Goal: Information Seeking & Learning: Find specific fact

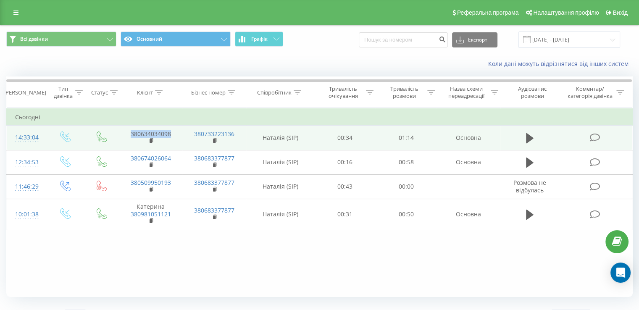
drag, startPoint x: 181, startPoint y: 134, endPoint x: 131, endPoint y: 132, distance: 50.0
click at [131, 132] on td "380634034098" at bounding box center [150, 138] width 63 height 24
copy link "380634034098"
click at [529, 134] on icon at bounding box center [530, 138] width 8 height 12
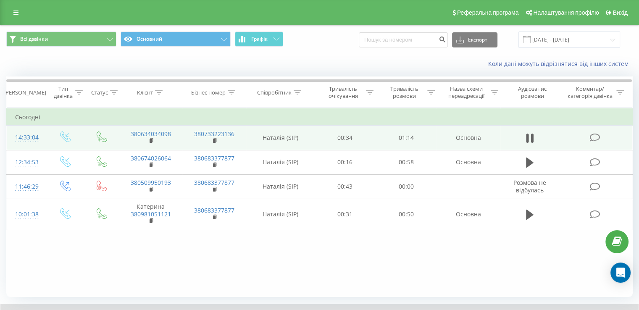
drag, startPoint x: 455, startPoint y: 262, endPoint x: 455, endPoint y: 267, distance: 4.6
click at [455, 262] on div "Фільтрувати за умовою Дорівнює Введіть значення Скасувати OK Фільтрувати за умо…" at bounding box center [319, 202] width 626 height 189
click at [425, 143] on td "01:14" at bounding box center [405, 138] width 61 height 24
click at [322, 143] on td "00:34" at bounding box center [344, 138] width 61 height 24
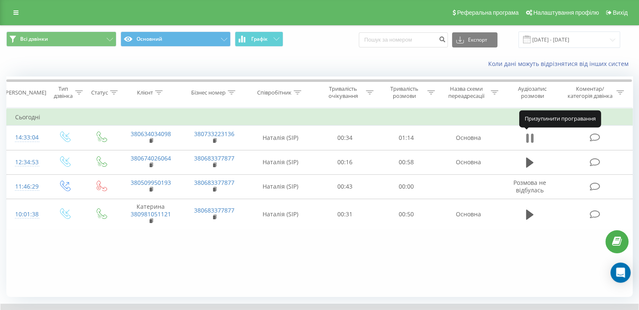
click at [530, 137] on icon at bounding box center [530, 138] width 8 height 12
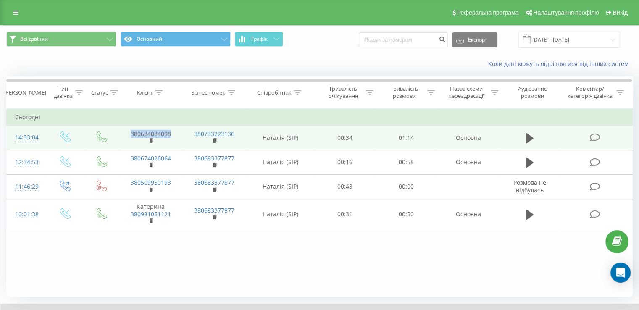
drag, startPoint x: 177, startPoint y: 132, endPoint x: 125, endPoint y: 129, distance: 52.1
click at [125, 129] on td "380634034098" at bounding box center [150, 138] width 63 height 24
copy link "380634034098"
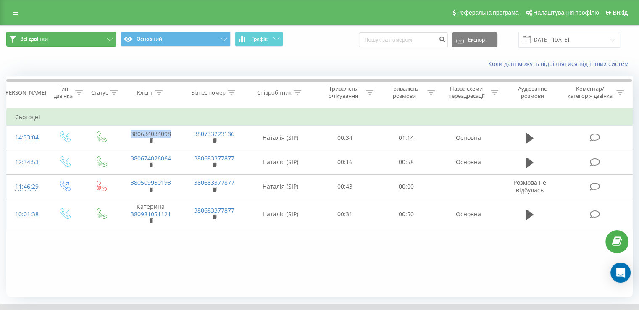
click at [71, 38] on button "Всі дзвінки" at bounding box center [61, 38] width 110 height 15
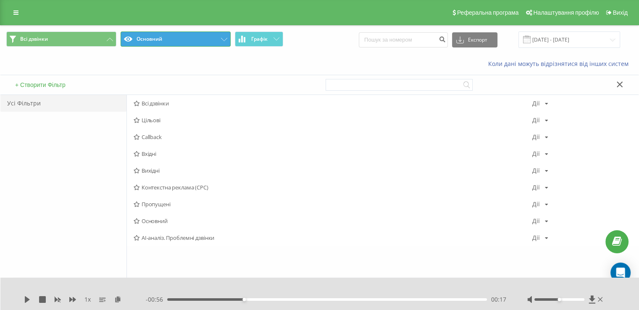
click at [190, 40] on button "Основний" at bounding box center [176, 38] width 110 height 15
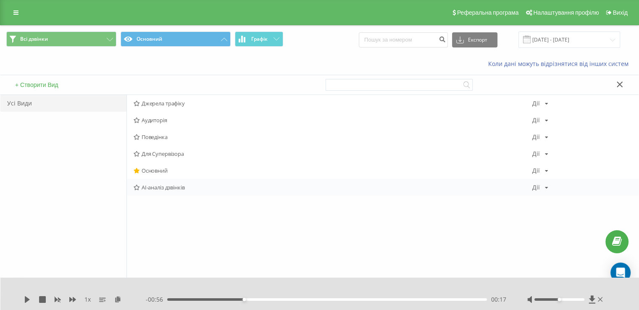
click at [202, 189] on span "AI-аналіз дзвінків" at bounding box center [333, 187] width 398 height 6
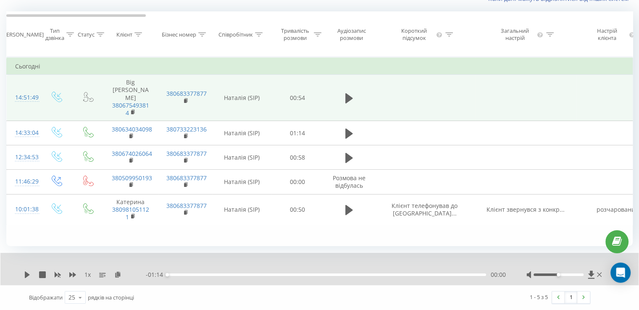
scroll to position [72, 0]
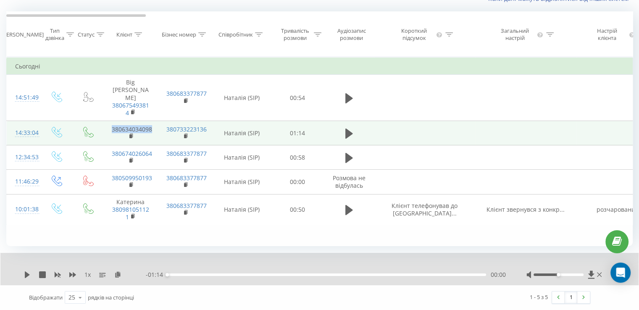
drag, startPoint x: 157, startPoint y: 120, endPoint x: 108, endPoint y: 118, distance: 49.2
click at [108, 121] on td "380634034098" at bounding box center [130, 133] width 55 height 24
copy link "380634034098"
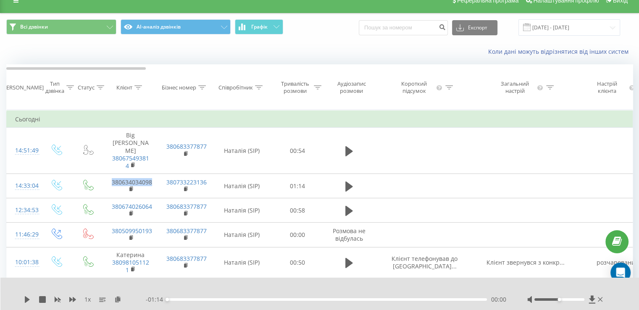
scroll to position [0, 0]
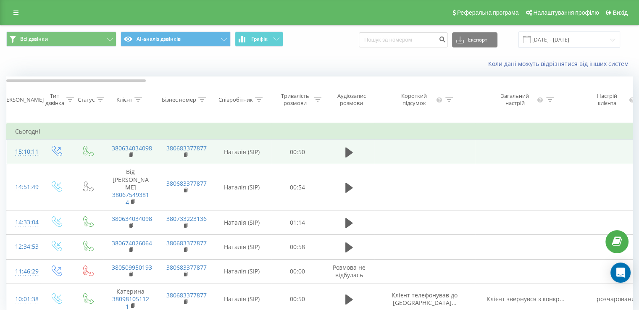
click at [152, 157] on td "380634034098" at bounding box center [130, 152] width 55 height 24
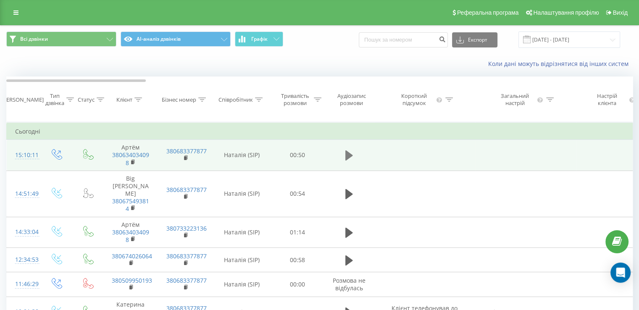
click at [350, 160] on icon at bounding box center [349, 155] width 8 height 10
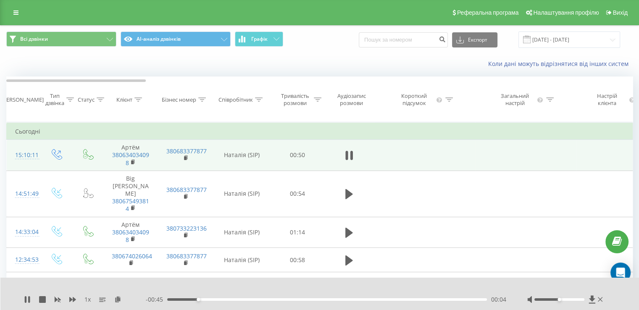
drag, startPoint x: 560, startPoint y: 301, endPoint x: 565, endPoint y: 298, distance: 5.6
click at [565, 298] on div at bounding box center [565, 299] width 77 height 8
drag, startPoint x: 562, startPoint y: 298, endPoint x: 593, endPoint y: 300, distance: 31.1
click at [593, 300] on div at bounding box center [565, 299] width 77 height 8
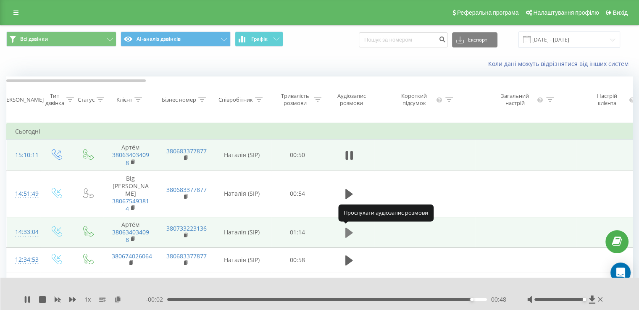
click at [348, 234] on icon at bounding box center [349, 233] width 8 height 10
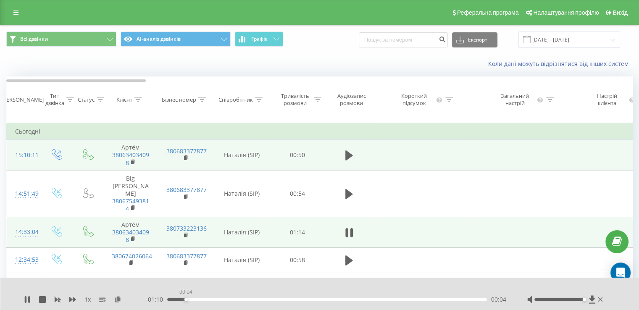
click at [186, 299] on div "00:04" at bounding box center [327, 299] width 320 height 3
click at [26, 299] on icon at bounding box center [27, 299] width 7 height 7
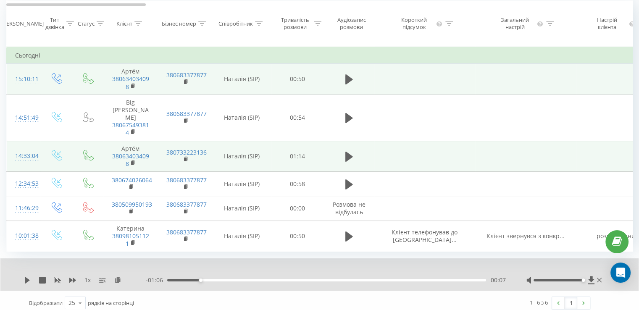
scroll to position [80, 0]
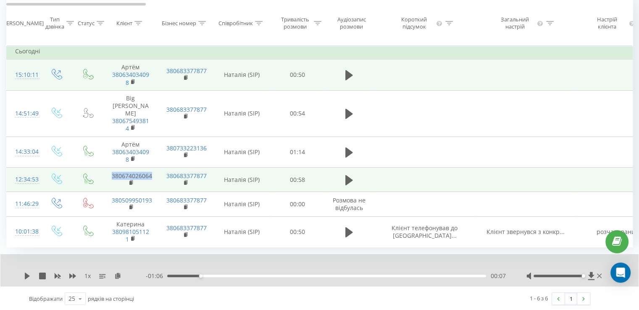
drag, startPoint x: 159, startPoint y: 175, endPoint x: 107, endPoint y: 172, distance: 51.8
